Goal: Information Seeking & Learning: Learn about a topic

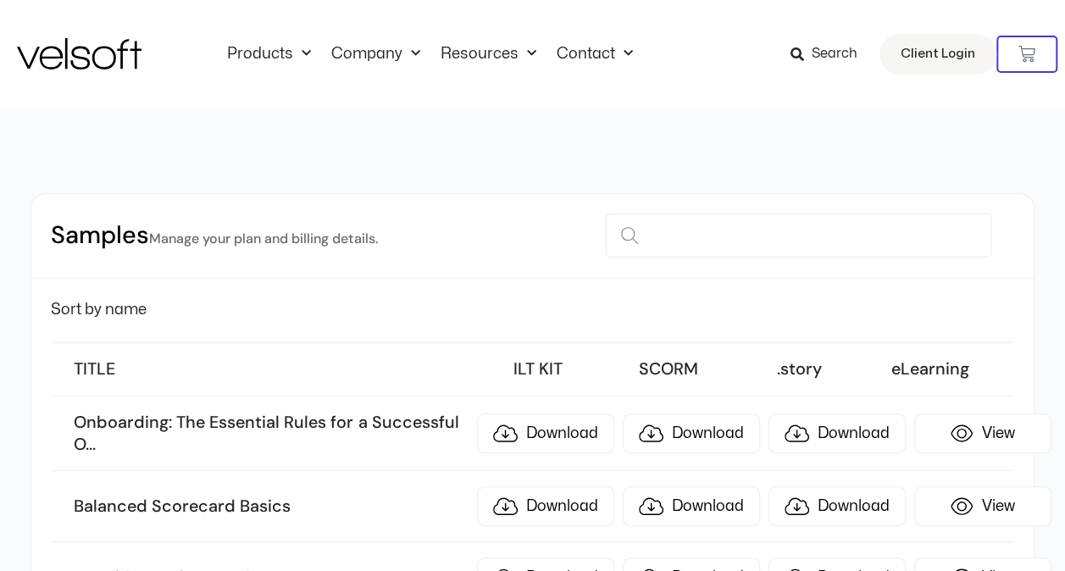
click at [667, 138] on div at bounding box center [533, 127] width 1050 height 39
click at [356, 103] on link "Inside Velsoft" at bounding box center [397, 103] width 110 height 39
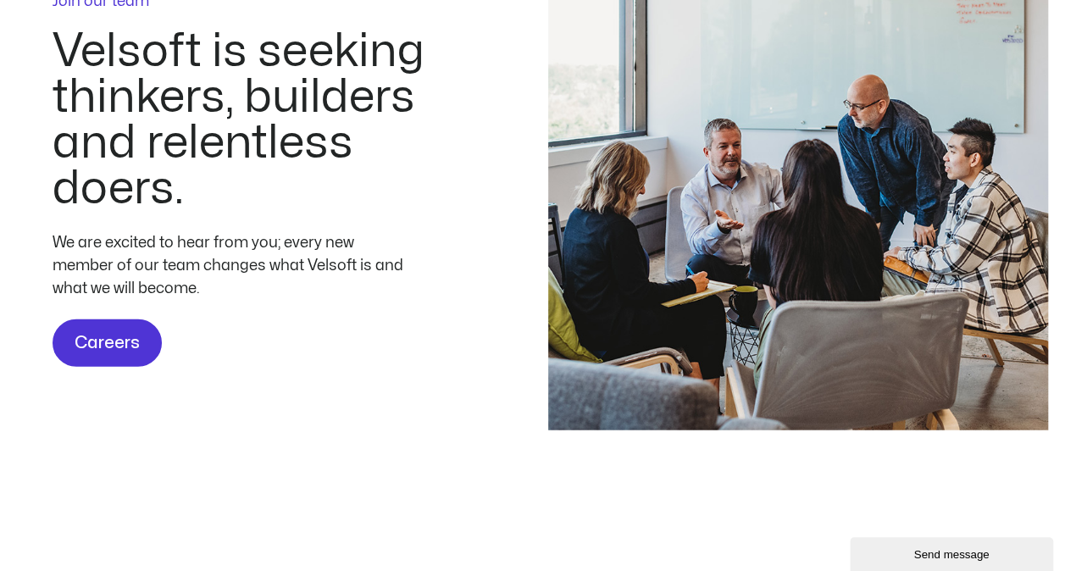
scroll to position [5675, 0]
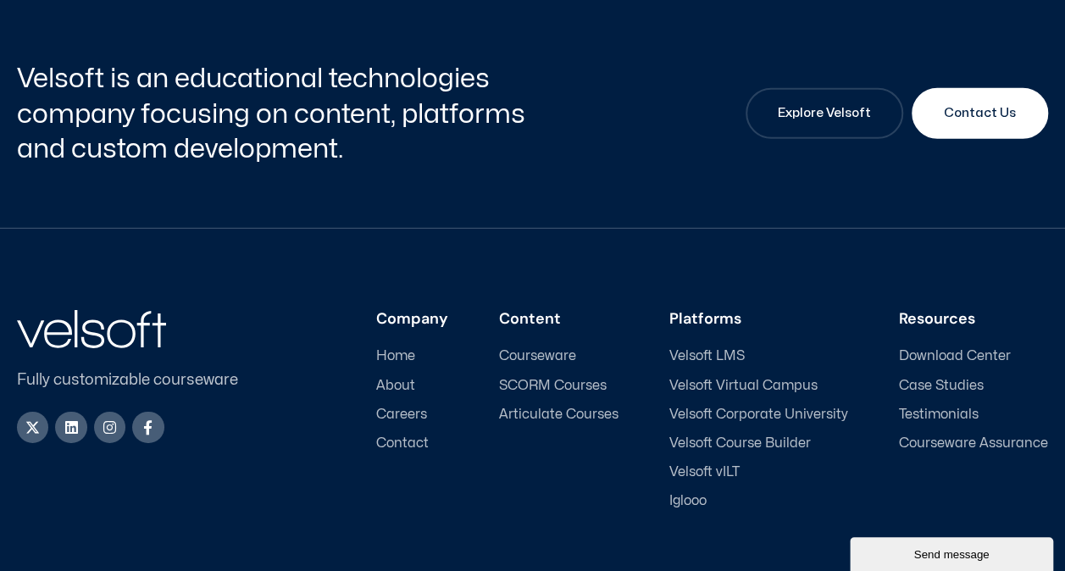
click at [415, 381] on span "About" at bounding box center [395, 386] width 39 height 16
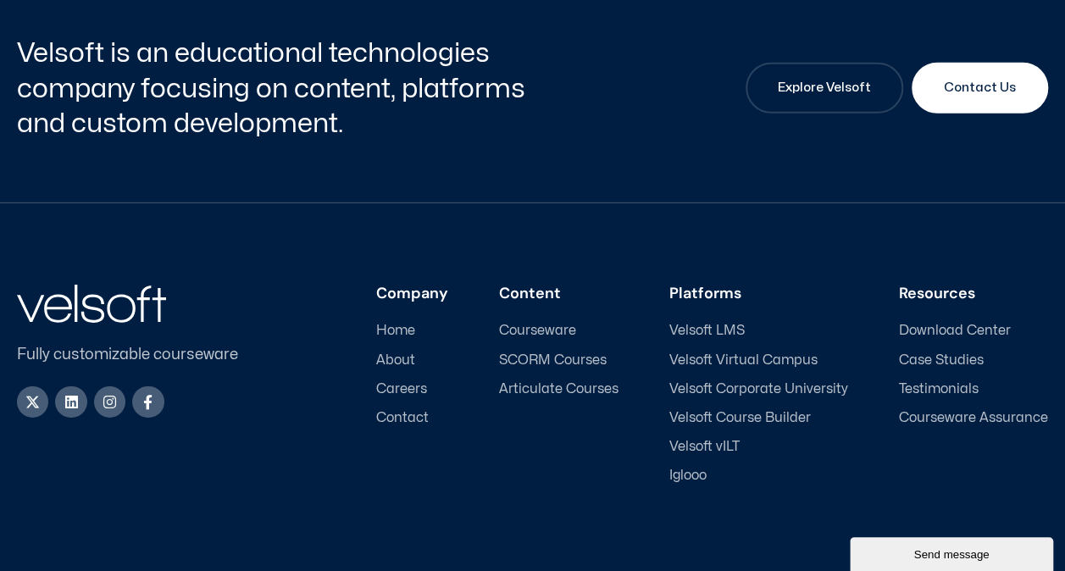
scroll to position [5782, 0]
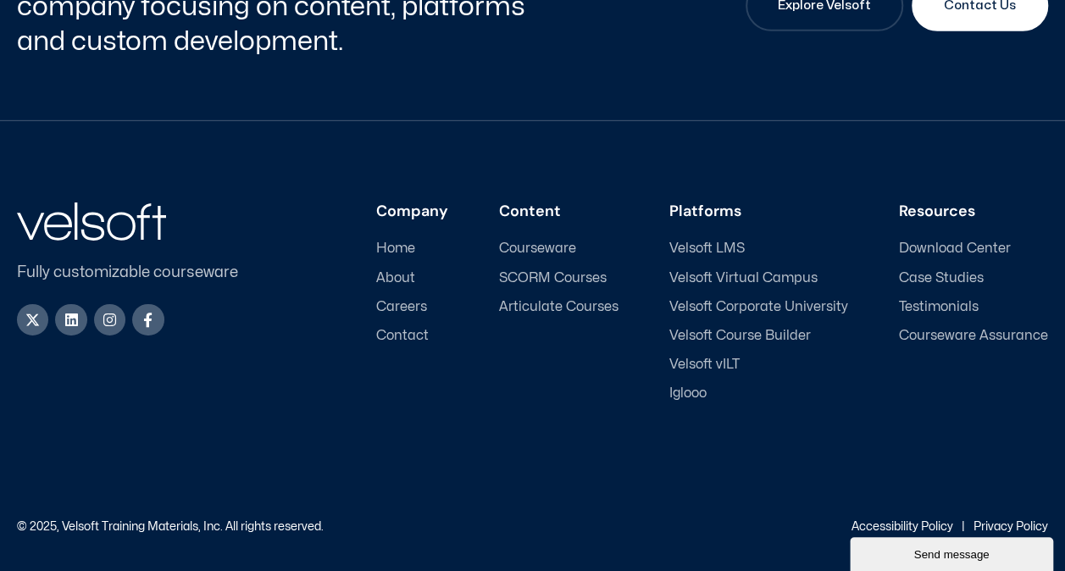
click at [408, 279] on span "About" at bounding box center [395, 278] width 39 height 16
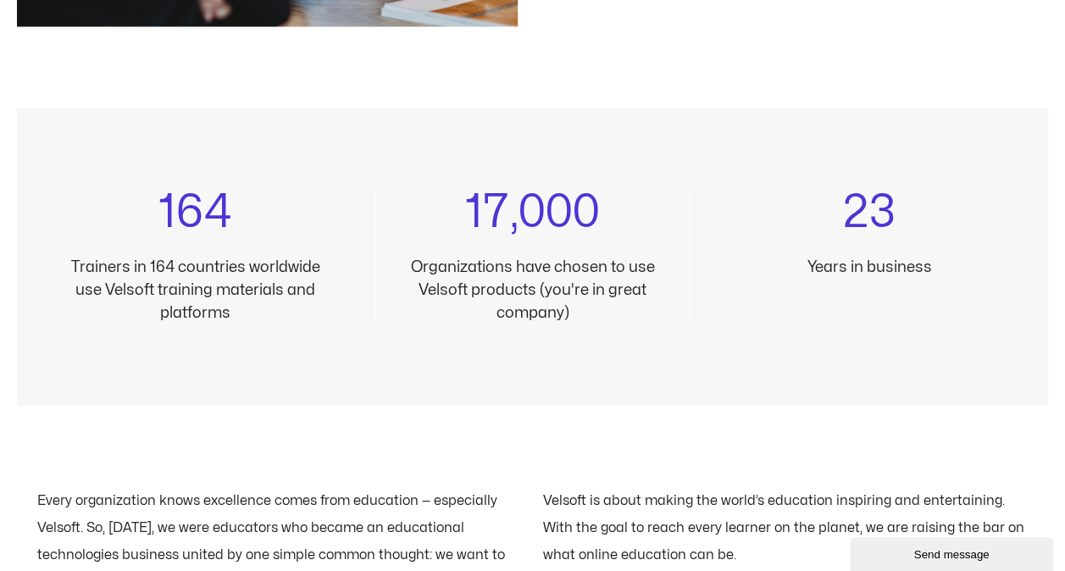
scroll to position [1632, 0]
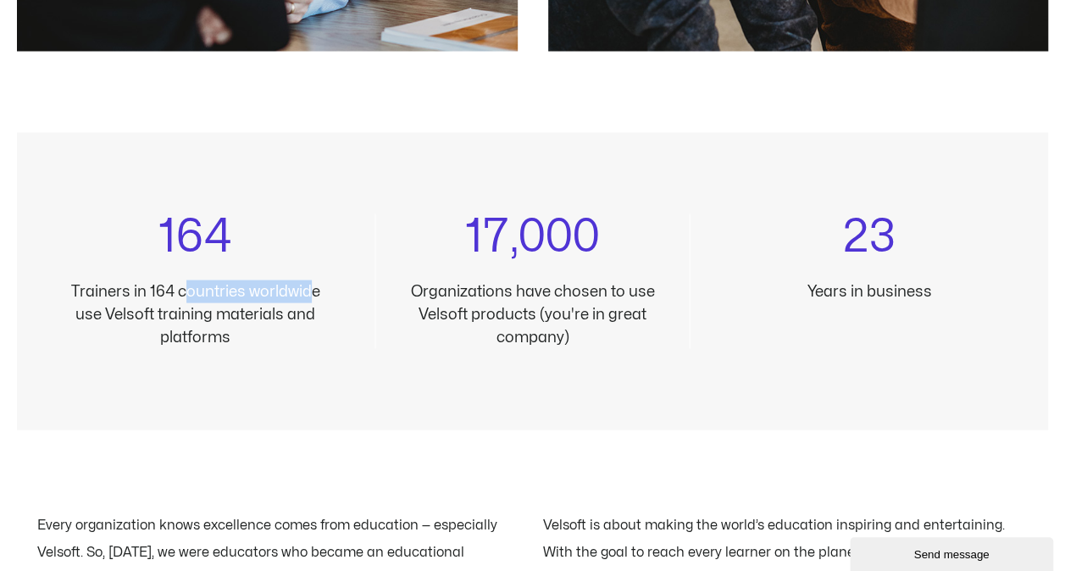
drag, startPoint x: 191, startPoint y: 285, endPoint x: 312, endPoint y: 291, distance: 121.3
click at [312, 291] on p "Trainers in 164 countries worldwide use Velsoft training materials and platforms" at bounding box center [196, 314] width 256 height 69
drag, startPoint x: 312, startPoint y: 291, endPoint x: 317, endPoint y: 335, distance: 44.3
click at [316, 315] on p "Trainers in 164 countries worldwide use Velsoft training materials and platforms" at bounding box center [196, 314] width 256 height 69
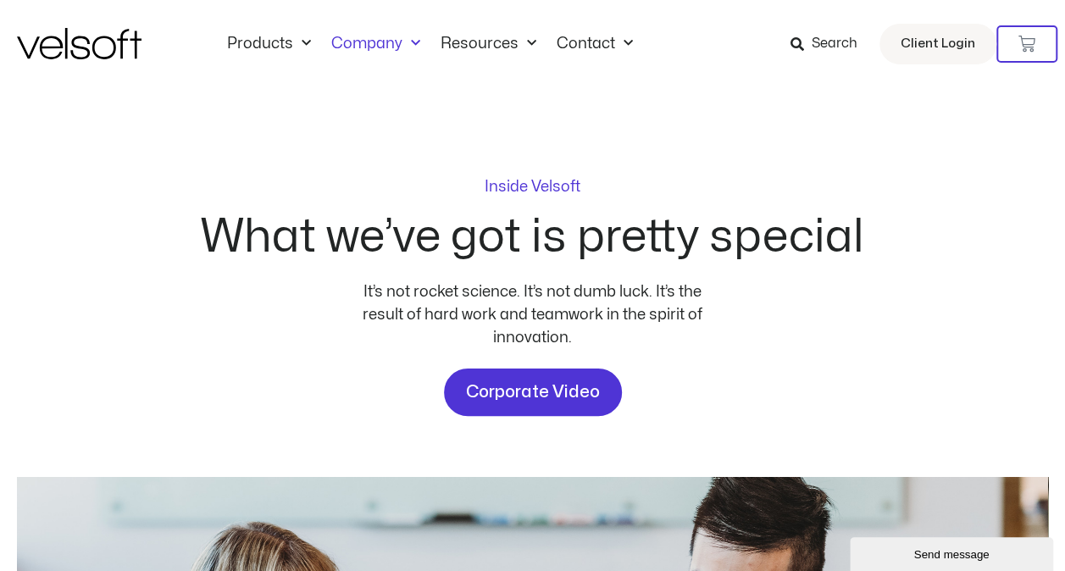
scroll to position [0, 0]
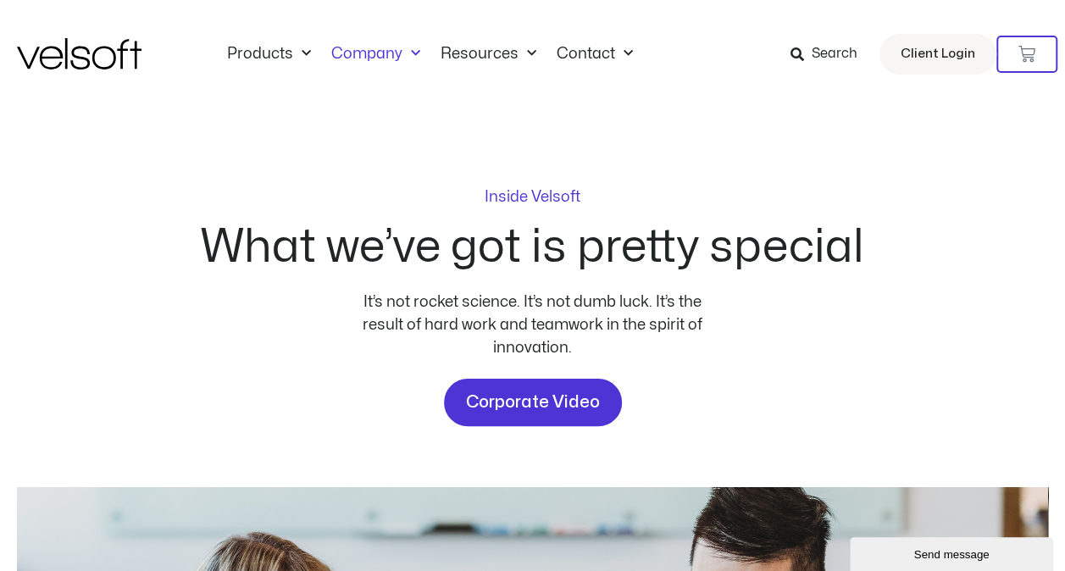
click at [503, 198] on p "Inside Velsoft" at bounding box center [532, 197] width 96 height 15
